Goal: Task Accomplishment & Management: Complete application form

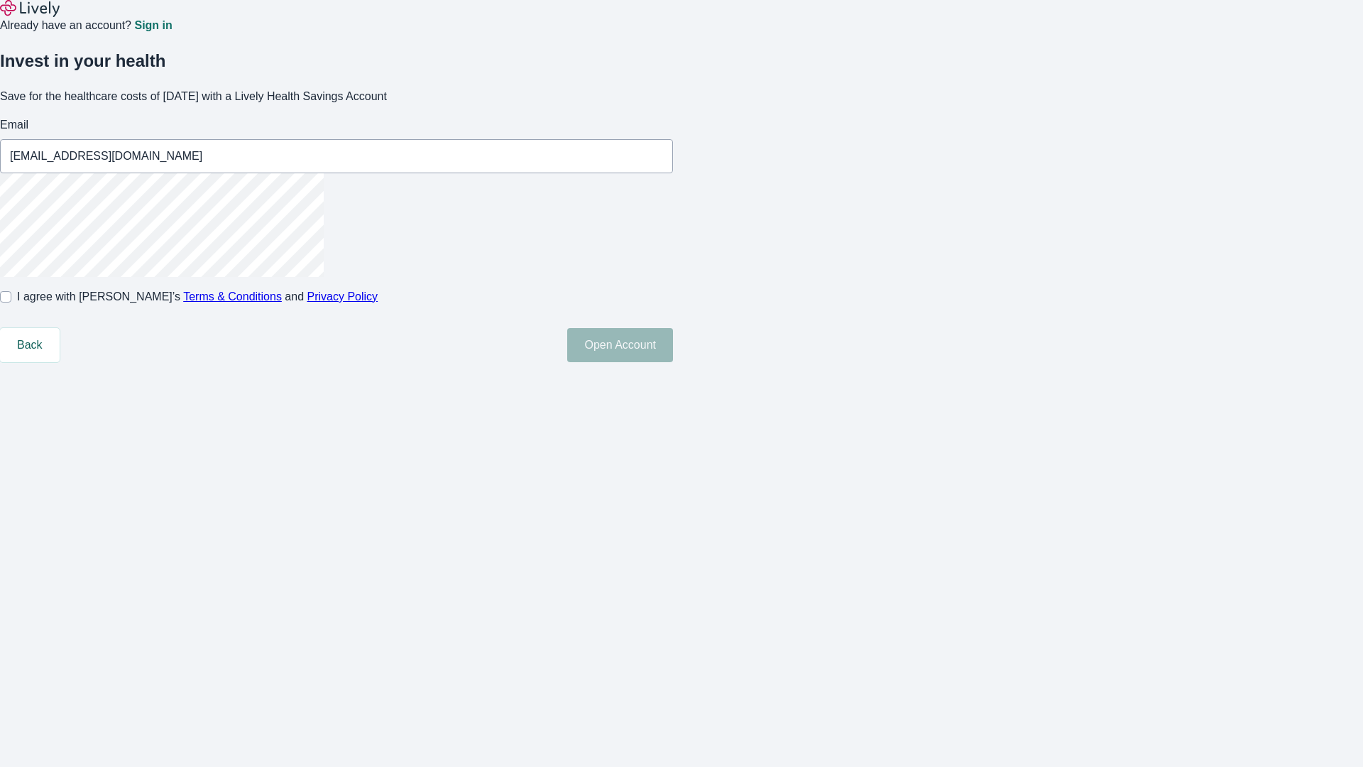
click at [11, 302] on input "I agree with Lively’s Terms & Conditions and Privacy Policy" at bounding box center [5, 296] width 11 height 11
checkbox input "true"
click at [673, 362] on button "Open Account" at bounding box center [620, 345] width 106 height 34
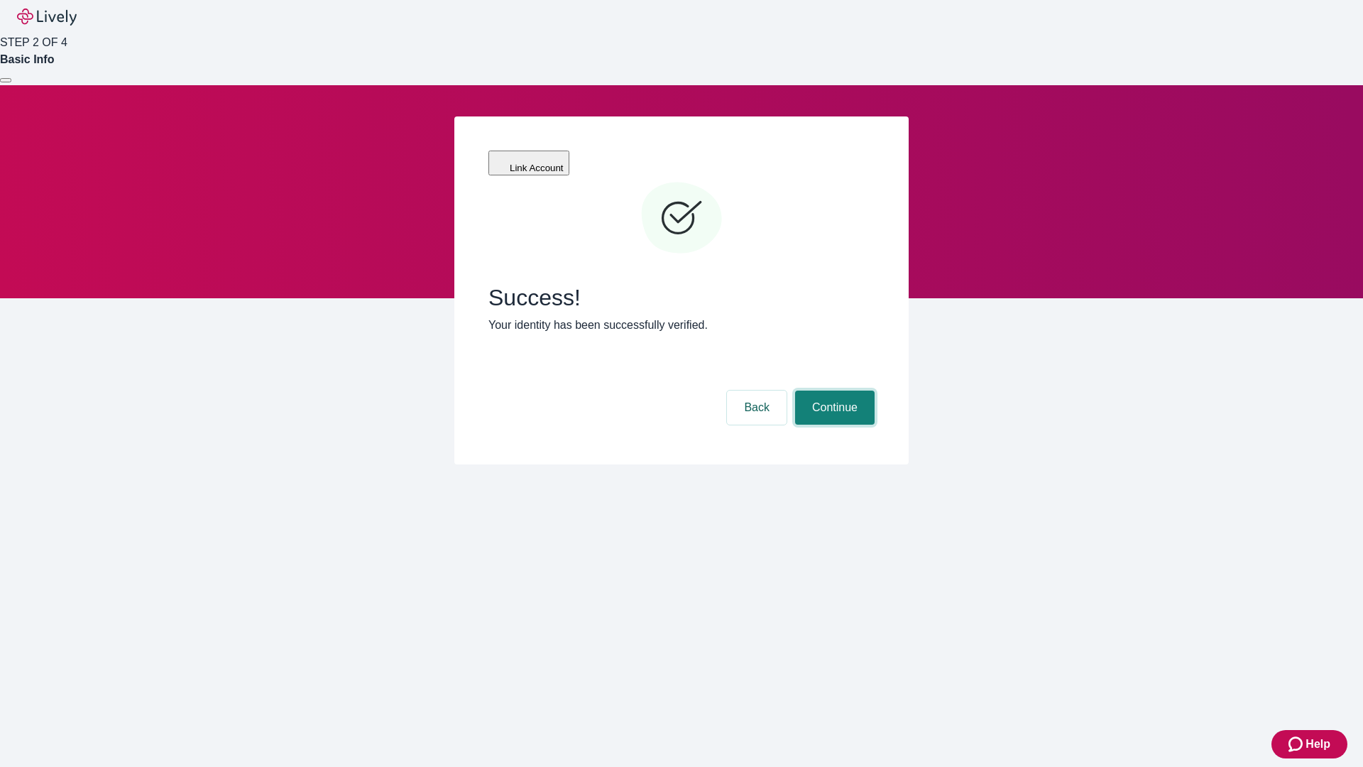
click at [833, 390] on button "Continue" at bounding box center [835, 407] width 80 height 34
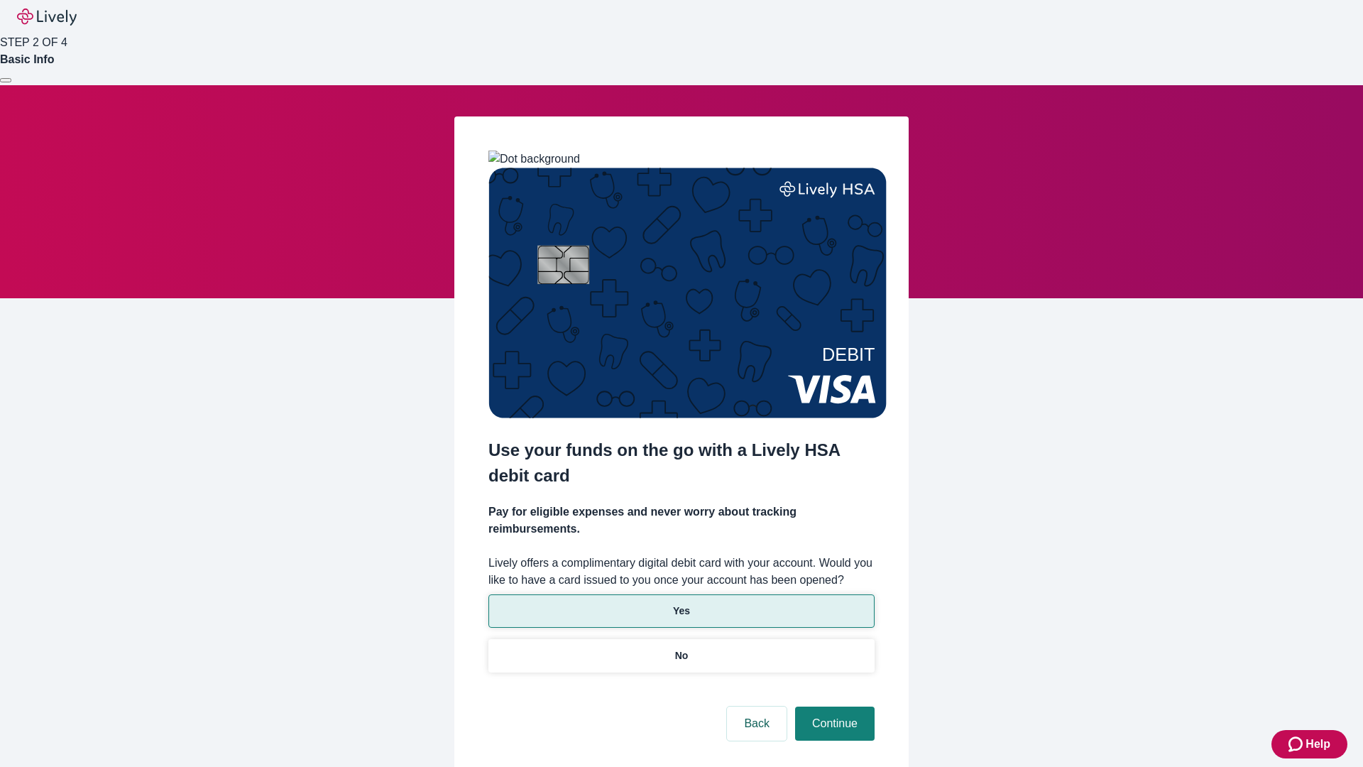
click at [681, 603] on p "Yes" at bounding box center [681, 610] width 17 height 15
click at [833, 706] on button "Continue" at bounding box center [835, 723] width 80 height 34
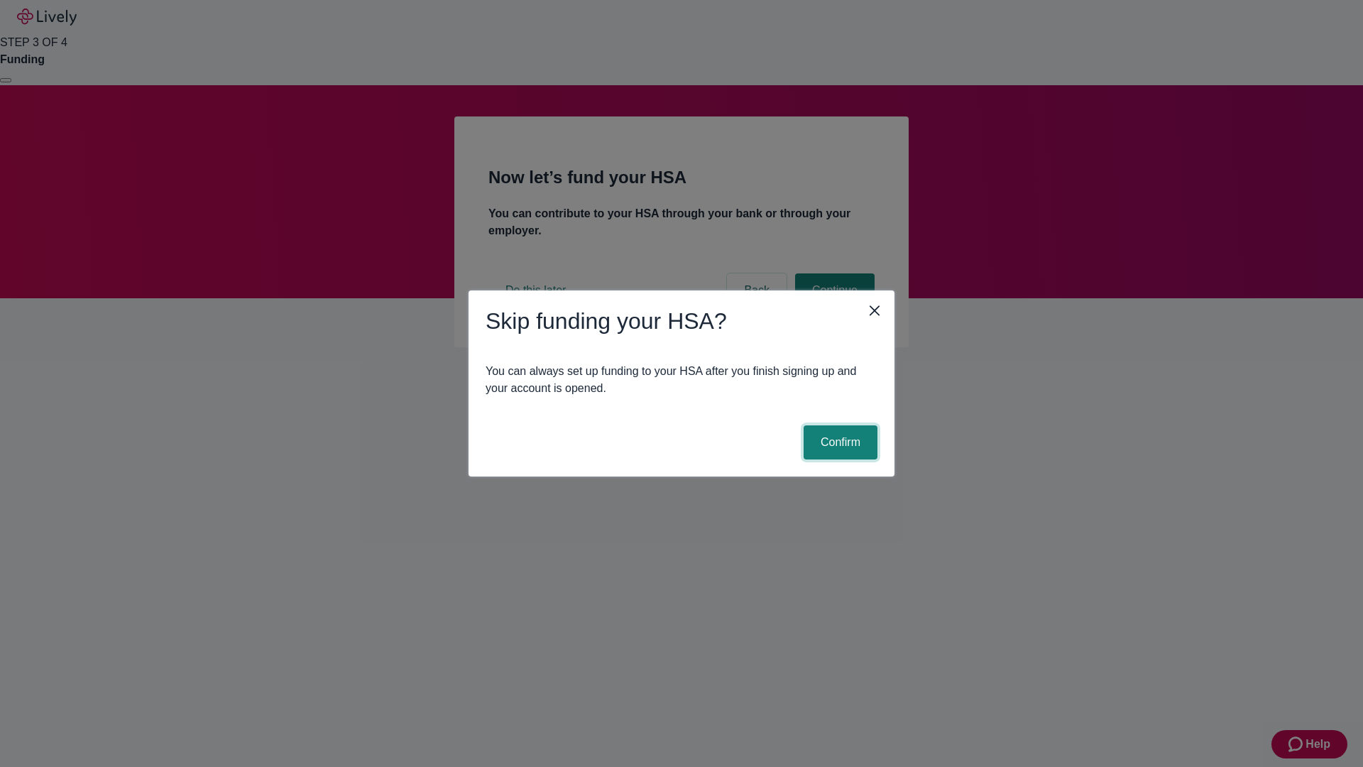
click at [838, 442] on button "Confirm" at bounding box center [841, 442] width 74 height 34
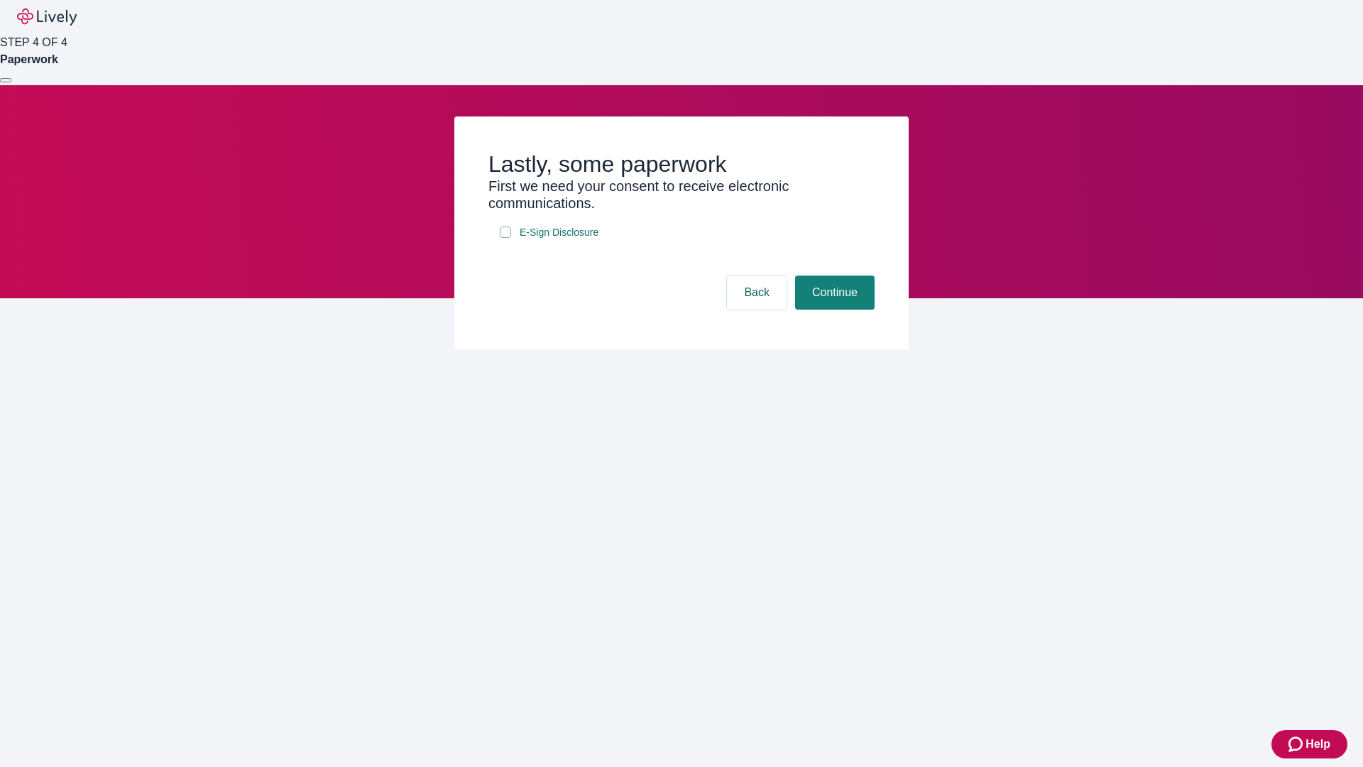
click at [505, 238] on input "E-Sign Disclosure" at bounding box center [505, 231] width 11 height 11
checkbox input "true"
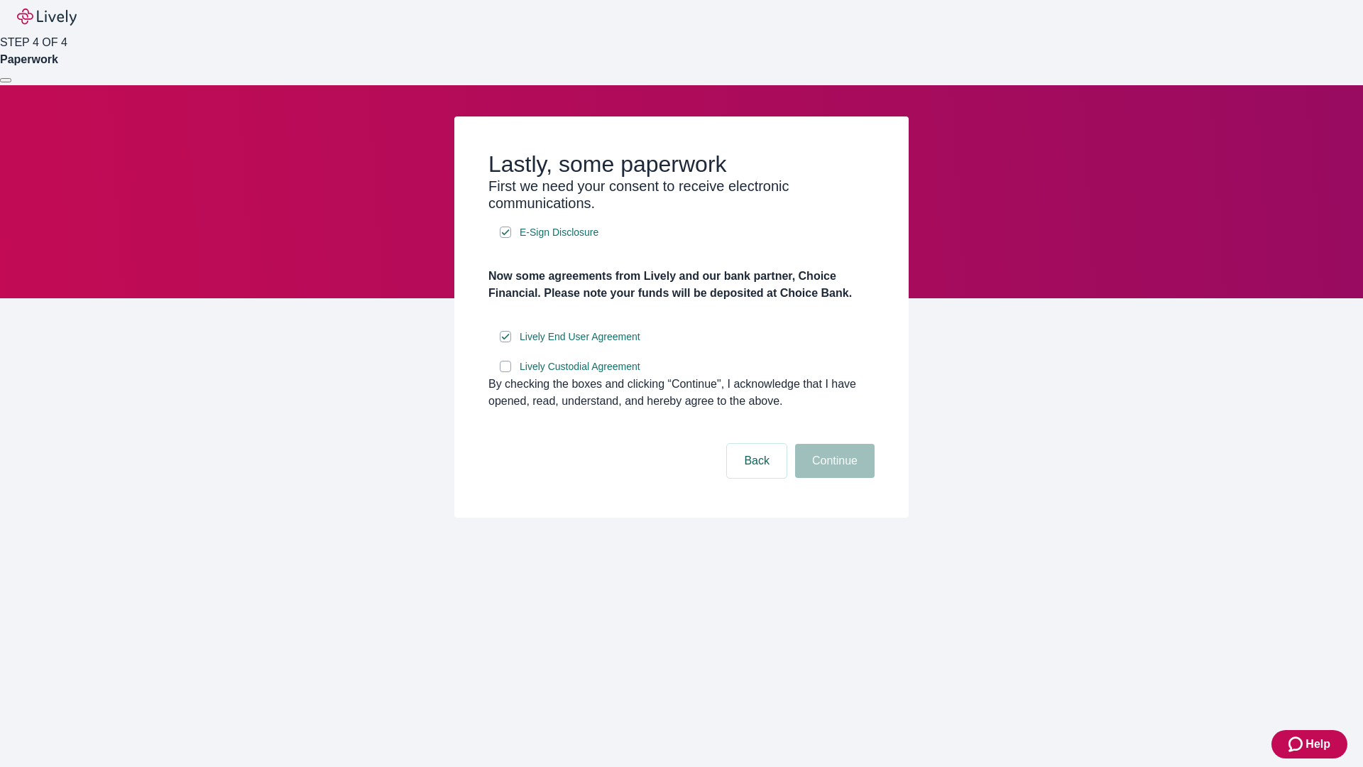
click at [505, 372] on input "Lively Custodial Agreement" at bounding box center [505, 366] width 11 height 11
checkbox input "true"
click at [833, 478] on button "Continue" at bounding box center [835, 461] width 80 height 34
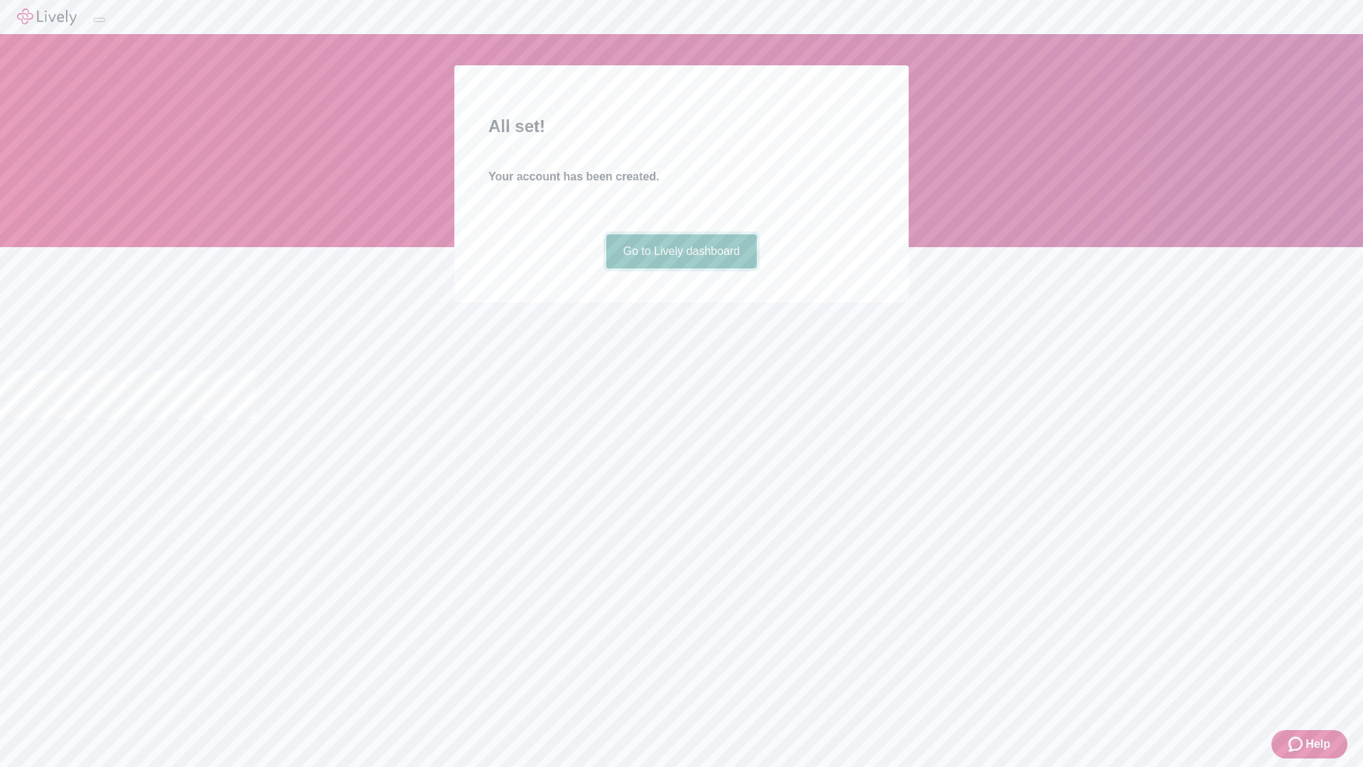
click at [681, 268] on link "Go to Lively dashboard" at bounding box center [681, 251] width 151 height 34
